Goal: Check status

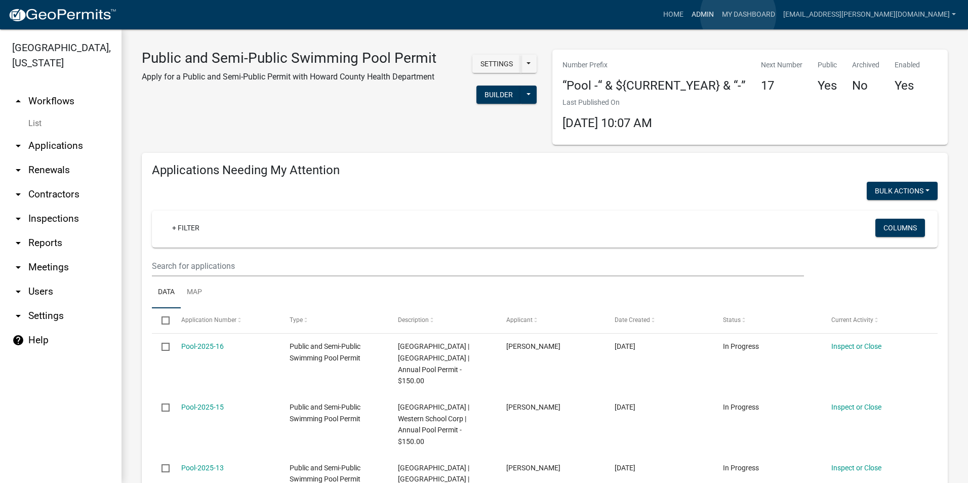
click at [718, 15] on link "Admin" at bounding box center [702, 14] width 30 height 19
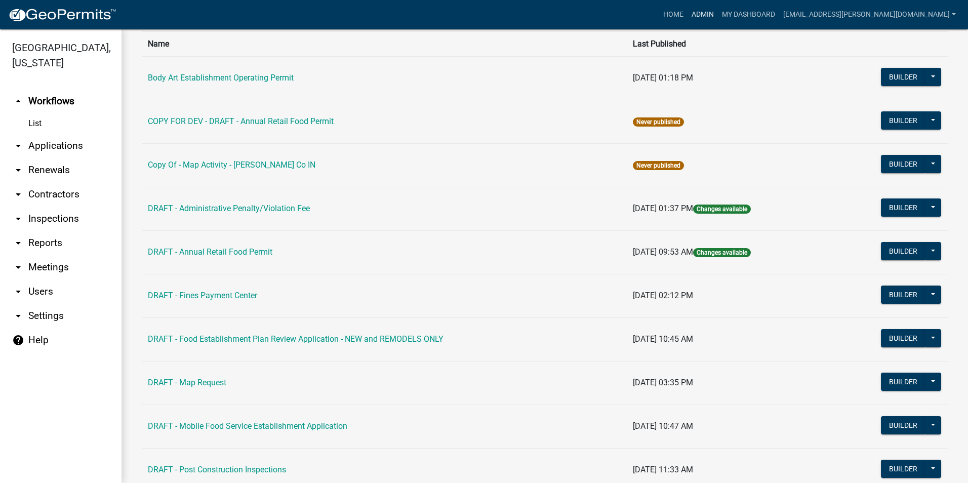
scroll to position [51, 0]
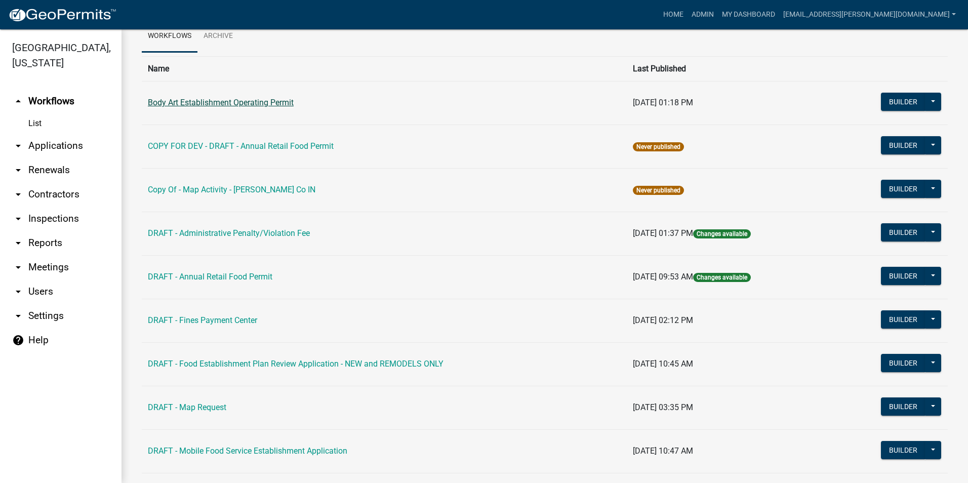
click at [226, 100] on link "Body Art Establishment Operating Permit" at bounding box center [221, 103] width 146 height 10
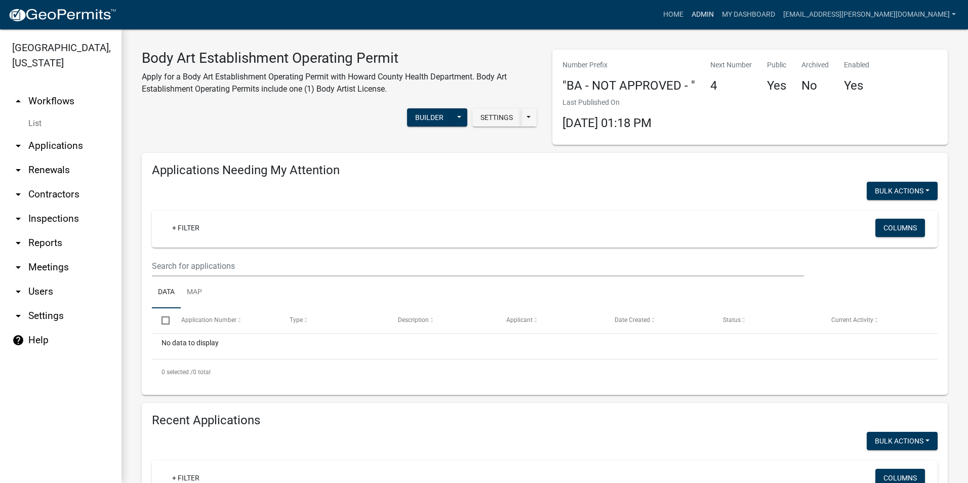
click at [718, 15] on link "Admin" at bounding box center [702, 14] width 30 height 19
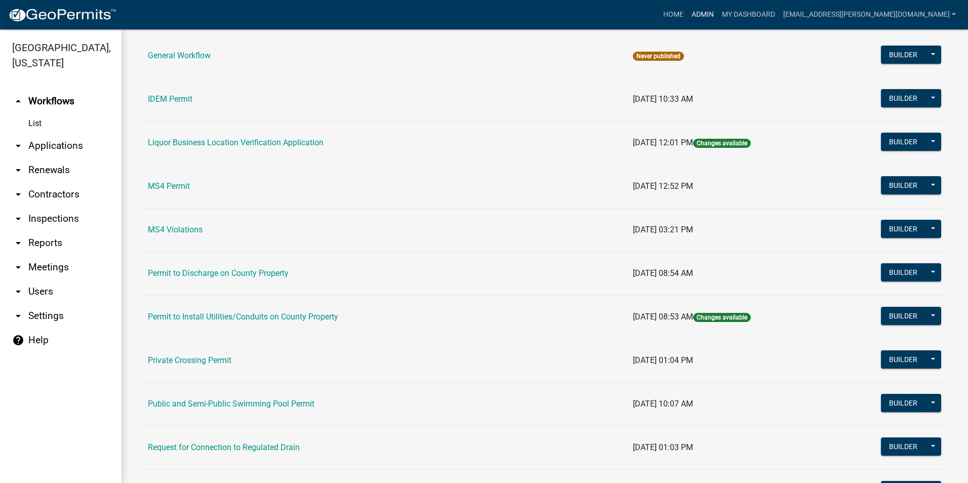
scroll to position [809, 0]
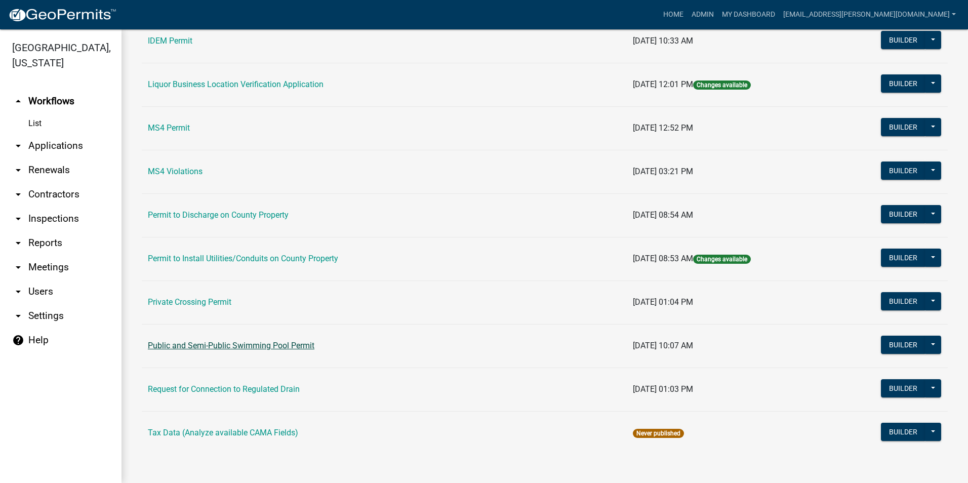
click at [298, 345] on link "Public and Semi-Public Swimming Pool Permit" at bounding box center [231, 346] width 167 height 10
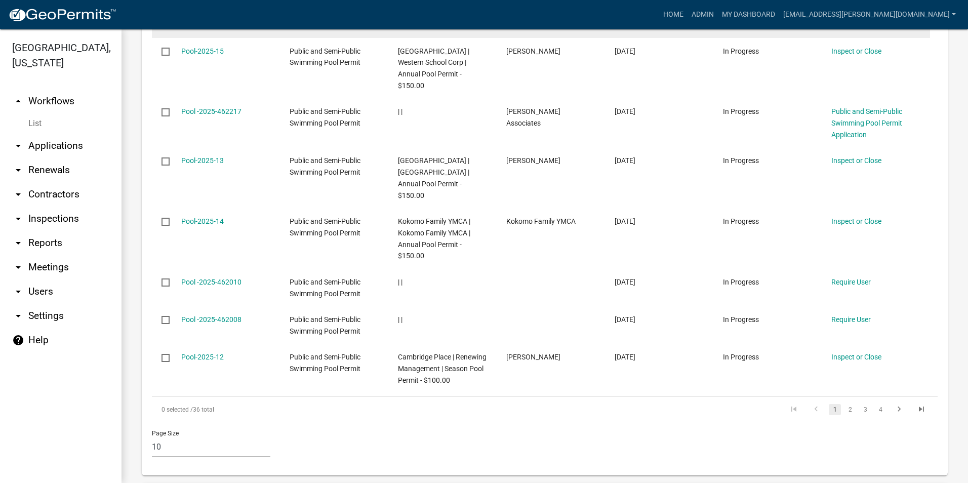
scroll to position [1063, 0]
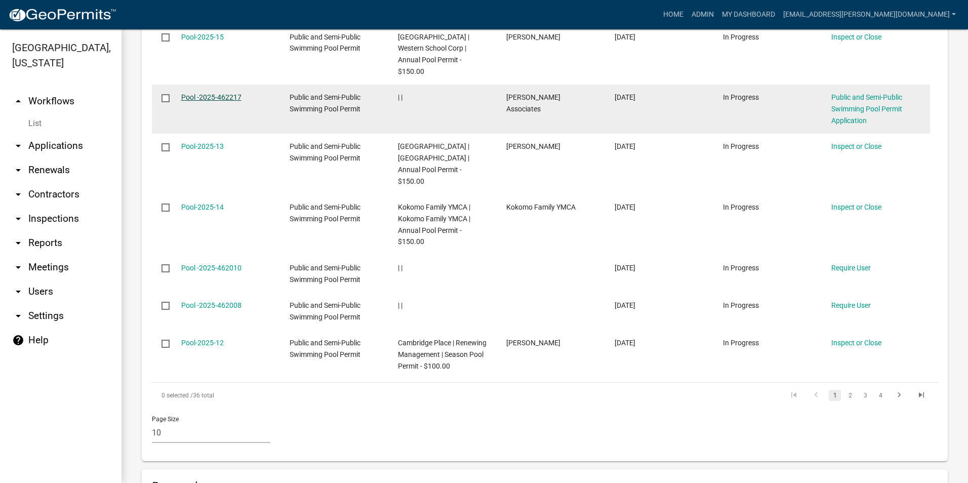
click at [238, 101] on link "Pool -2025-462217" at bounding box center [211, 97] width 60 height 8
